Goal: Transaction & Acquisition: Purchase product/service

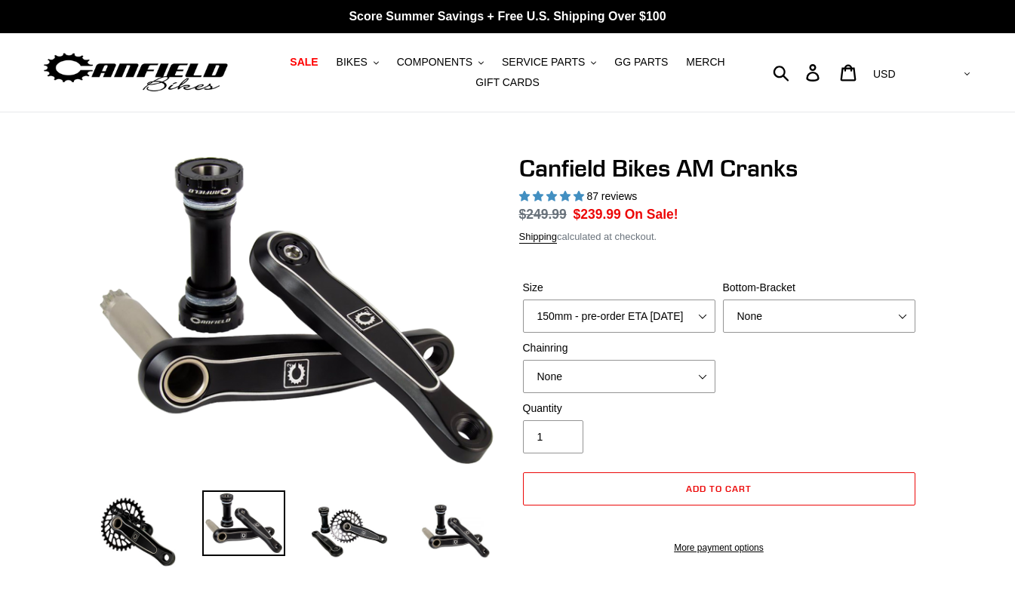
select select "highest-rating"
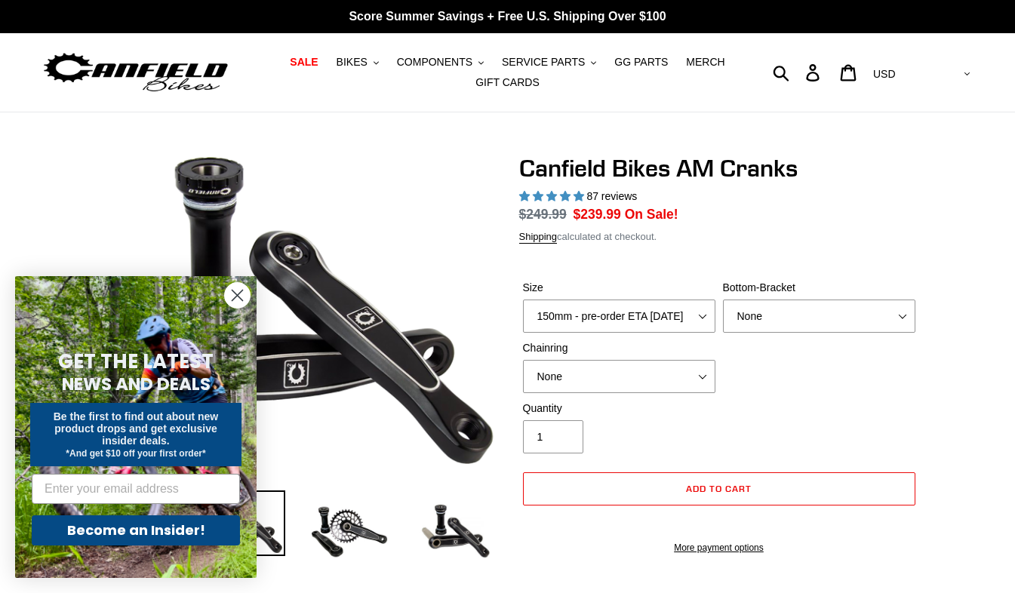
select select "155mm - pre-order ETA [DATE]"
click at [523, 300] on select "150mm - pre-order ETA [DATE] 155mm - pre-order ETA [DATE] 160mm - pre-order ETA…" at bounding box center [619, 316] width 192 height 33
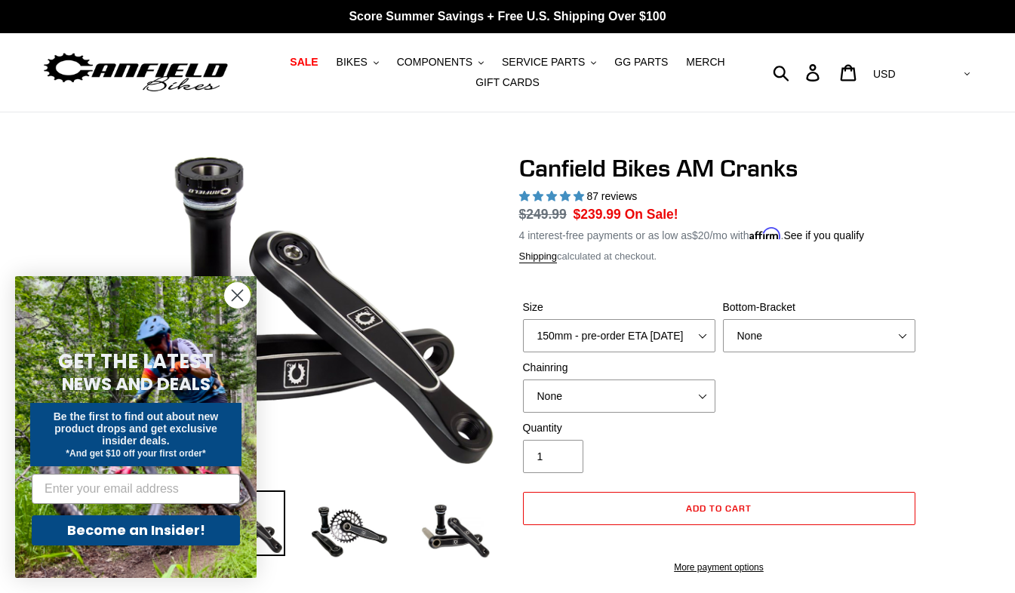
click at [244, 297] on circle "Close dialog" at bounding box center [237, 295] width 25 height 25
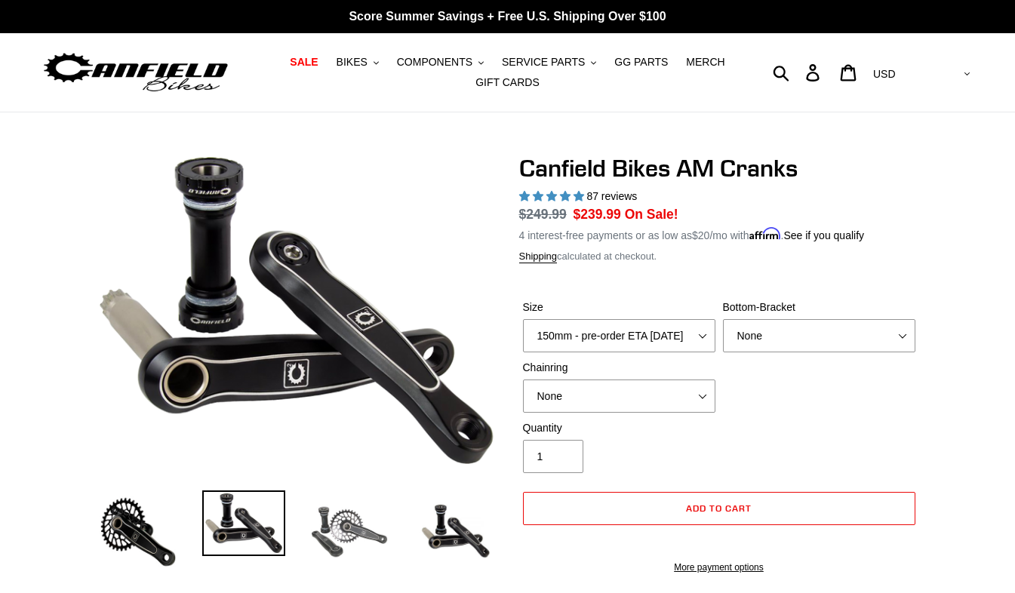
click at [345, 544] on img at bounding box center [349, 531] width 83 height 83
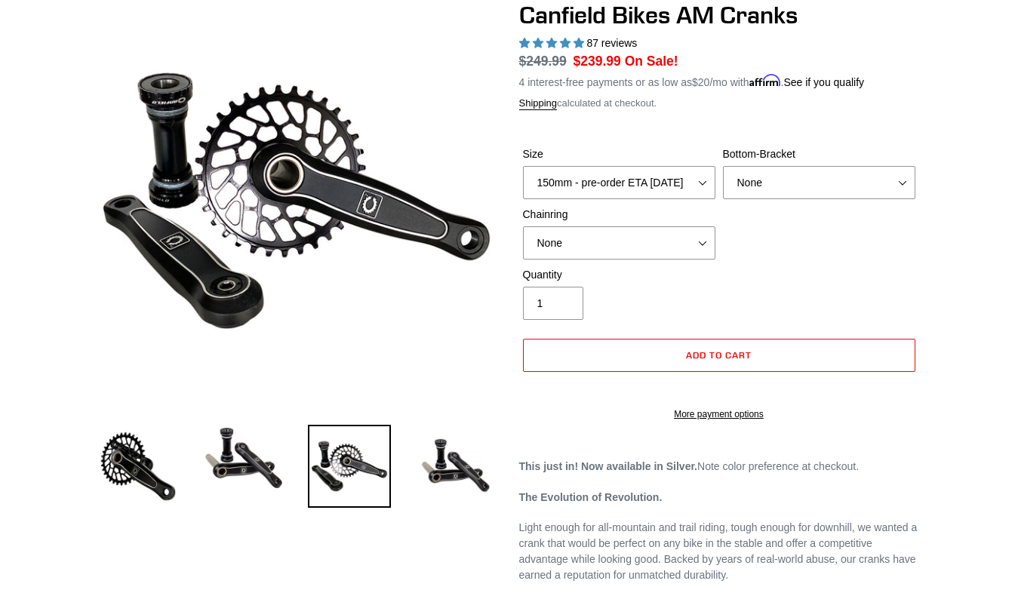
scroll to position [151, 0]
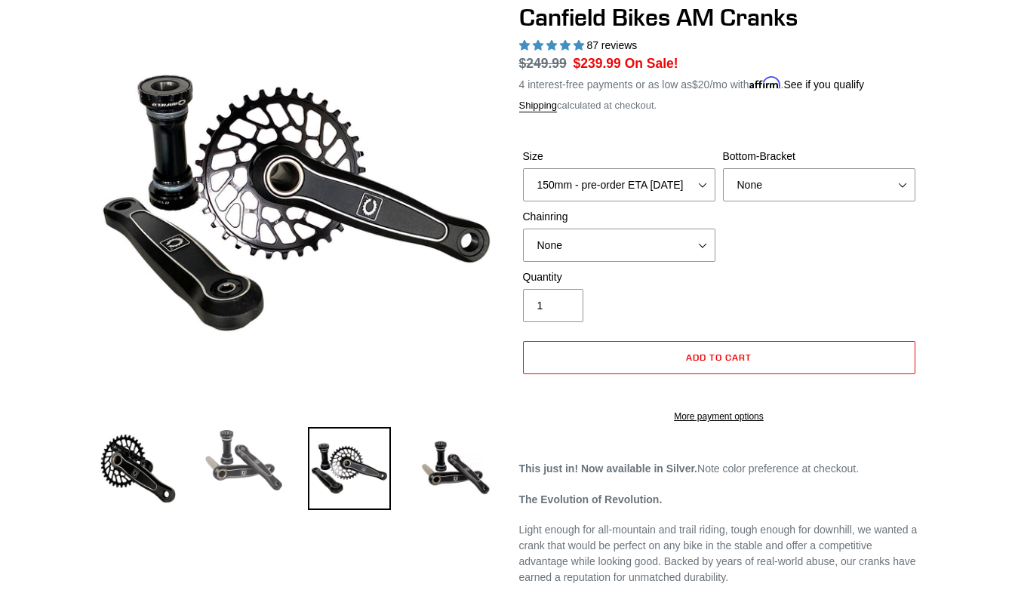
click at [217, 466] on img at bounding box center [243, 460] width 83 height 66
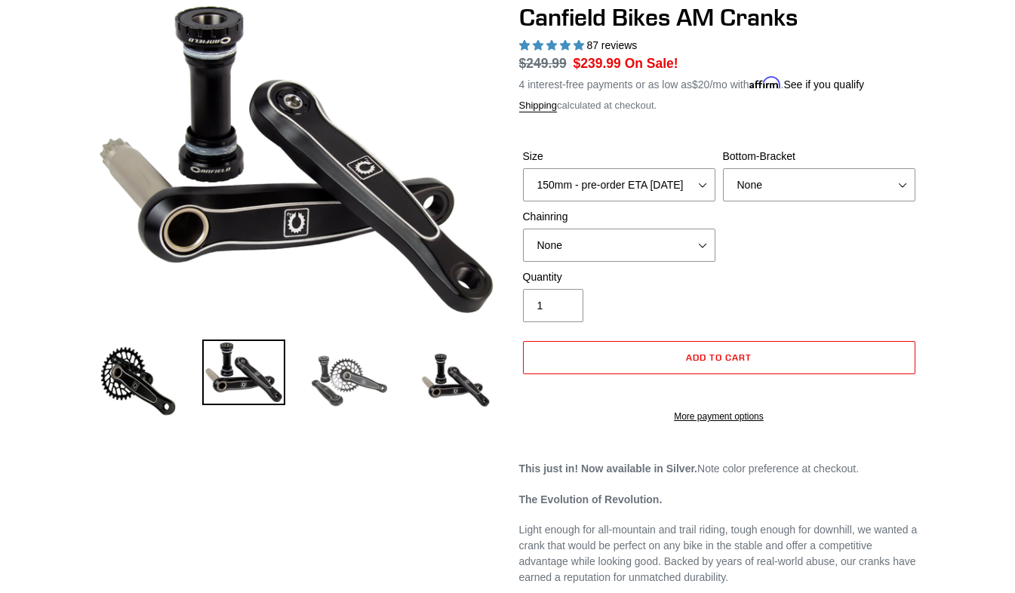
click at [334, 390] on img at bounding box center [349, 381] width 83 height 83
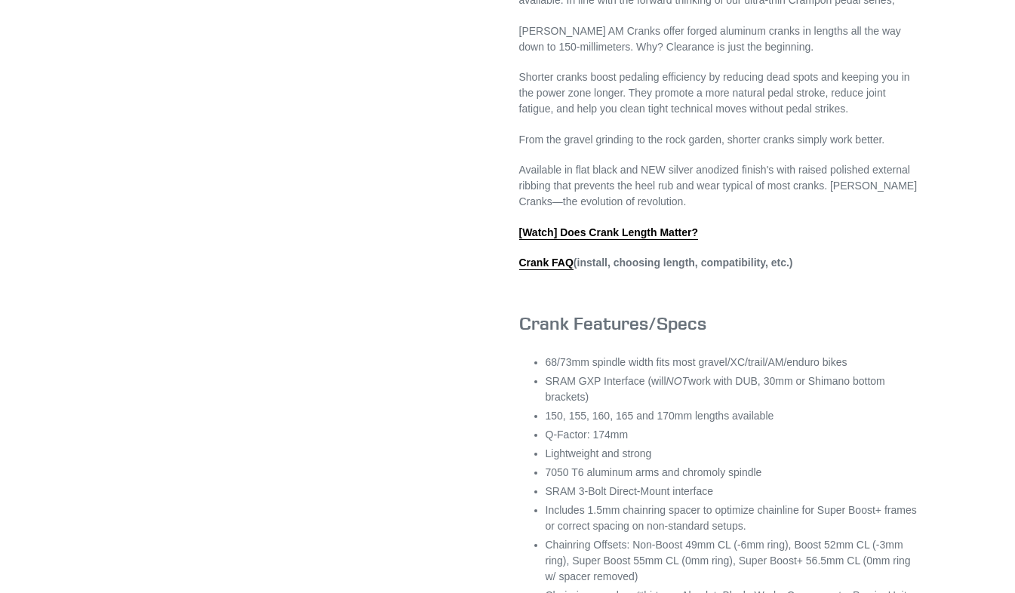
scroll to position [679, 0]
